Goal: Information Seeking & Learning: Understand process/instructions

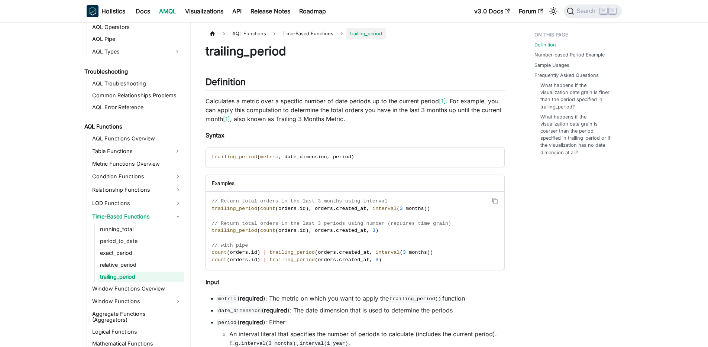
click at [212, 209] on span "trailing_period" at bounding box center [234, 209] width 45 height 6
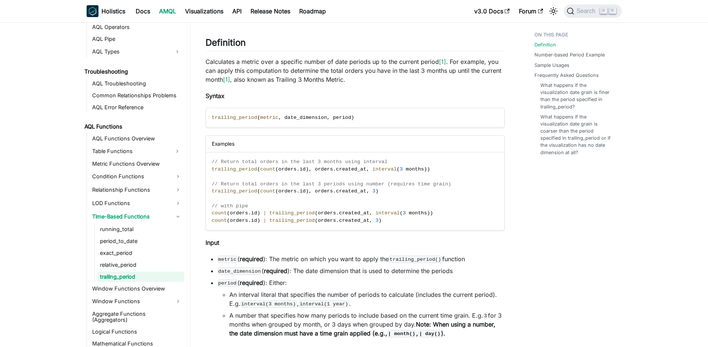
scroll to position [33, 0]
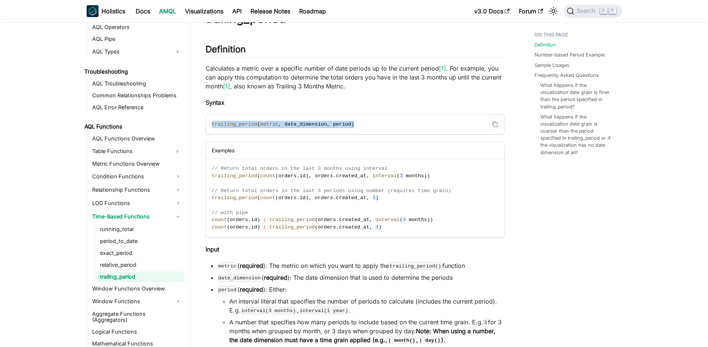
drag, startPoint x: 358, startPoint y: 122, endPoint x: 210, endPoint y: 123, distance: 148.0
click at [210, 123] on code "trailing_period ( metric , date_dimension , period )" at bounding box center [354, 124] width 297 height 19
copy span "trailing_period ( metric , date_dimension , period )"
drag, startPoint x: 371, startPoint y: 177, endPoint x: 428, endPoint y: 177, distance: 56.5
click at [428, 177] on span "trailing_period ( count ( orders . id ) , orders . created_at , interval ( 3 mo…" at bounding box center [321, 176] width 219 height 6
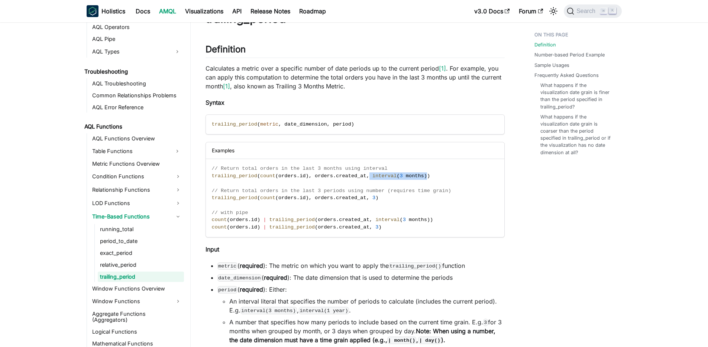
copy span "interval ( 3 months )"
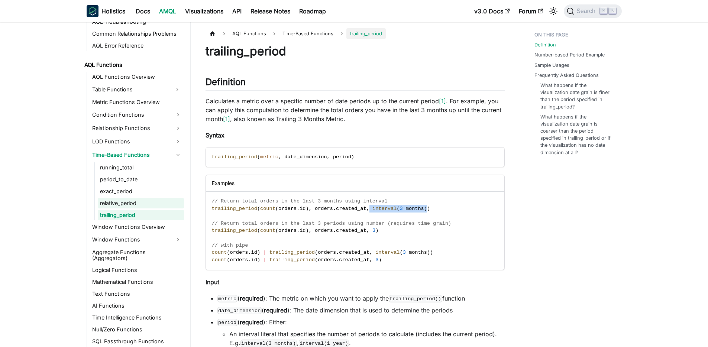
scroll to position [500, 0]
click at [140, 114] on link "Condition Functions" at bounding box center [137, 115] width 94 height 12
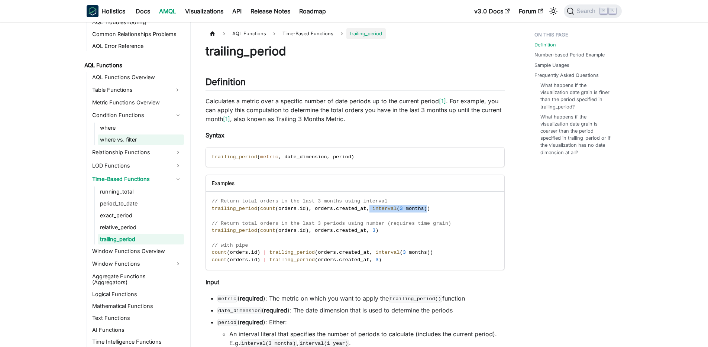
click at [122, 138] on link "where vs. filter" at bounding box center [141, 140] width 86 height 10
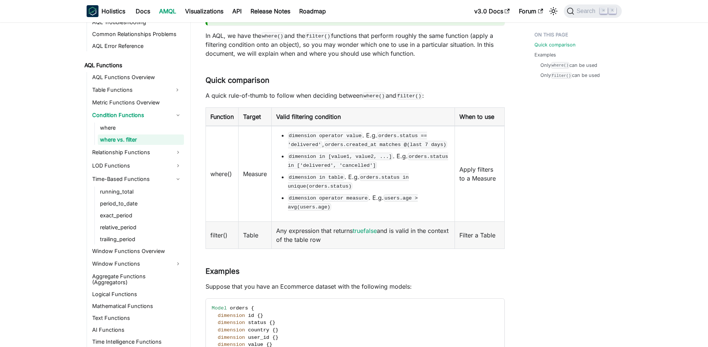
scroll to position [102, 0]
click at [113, 125] on link "where" at bounding box center [141, 128] width 86 height 10
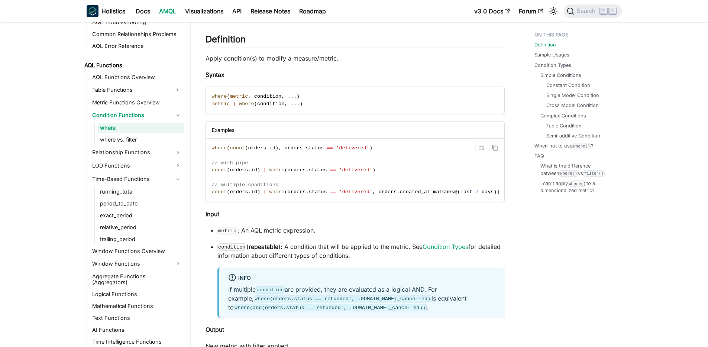
scroll to position [60, 0]
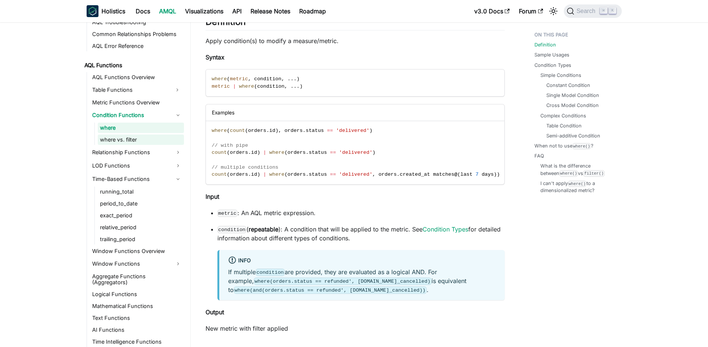
click at [123, 139] on link "where vs. filter" at bounding box center [141, 140] width 86 height 10
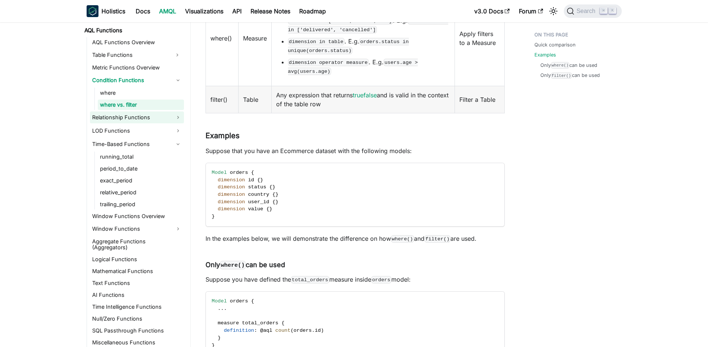
scroll to position [539, 0]
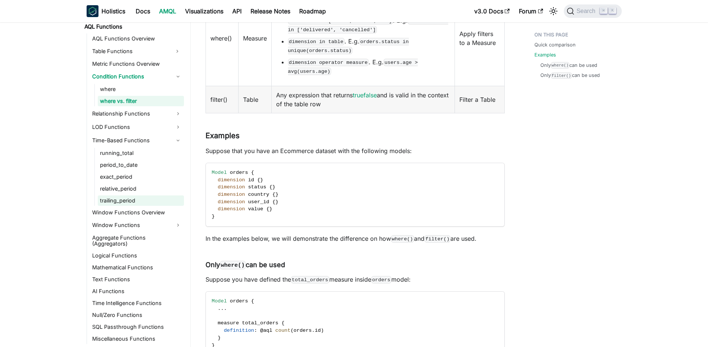
click at [116, 196] on link "trailing_period" at bounding box center [141, 201] width 86 height 10
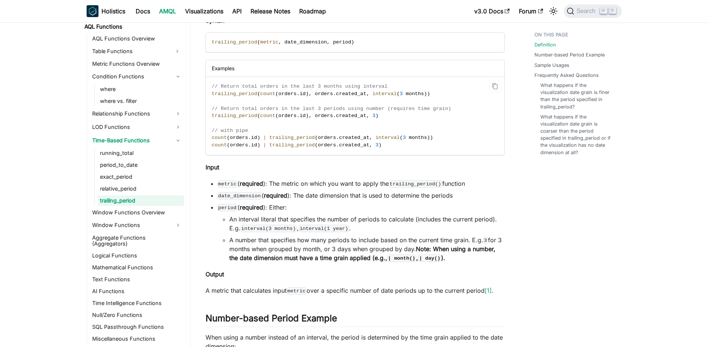
scroll to position [96, 0]
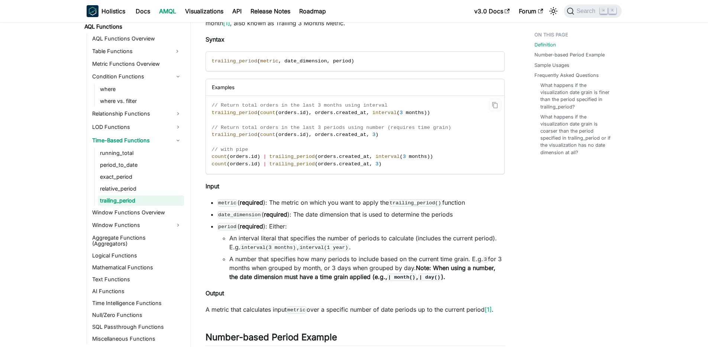
click at [436, 112] on code "// Return total orders in the last 3 months using interval trailing_period ( co…" at bounding box center [354, 135] width 297 height 78
drag, startPoint x: 435, startPoint y: 111, endPoint x: 211, endPoint y: 114, distance: 223.8
click at [211, 114] on code "// Return total orders in the last 3 months using interval trailing_period ( co…" at bounding box center [354, 135] width 297 height 78
copy span "trailing_period ( count ( orders . id ) , orders . created_at , interval ( 3 mo…"
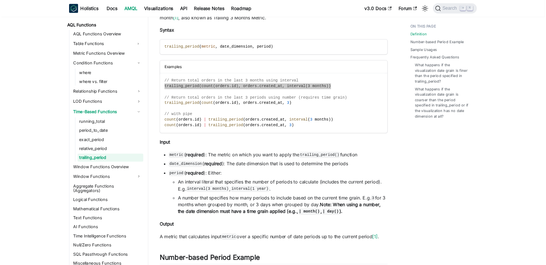
scroll to position [533, 0]
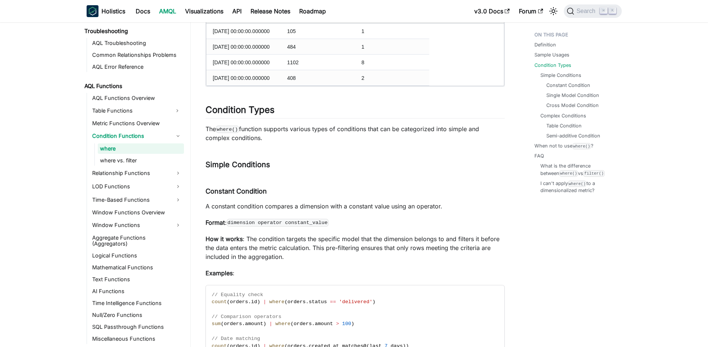
scroll to position [480, 0]
